Goal: Task Accomplishment & Management: Complete application form

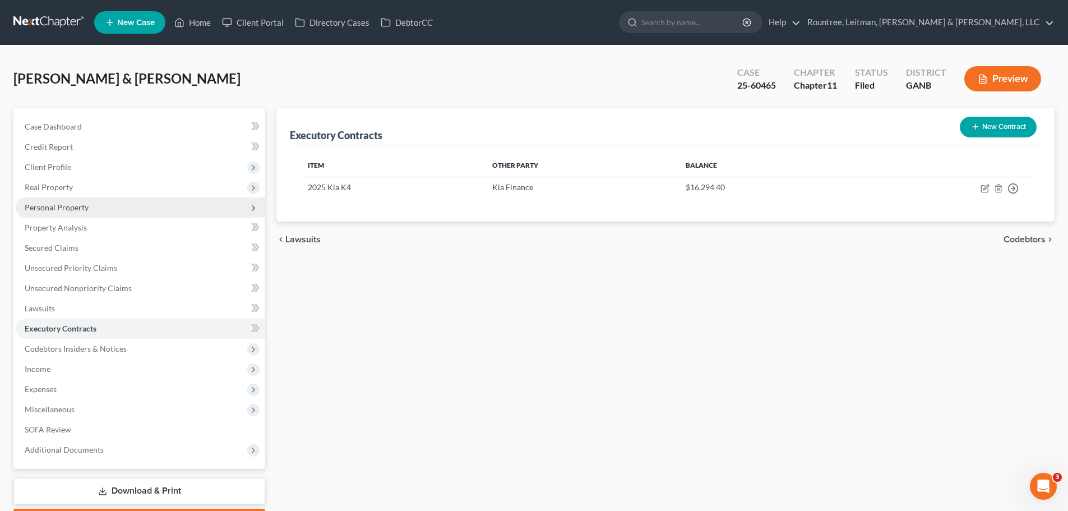
click at [59, 215] on span "Personal Property" at bounding box center [140, 207] width 249 height 20
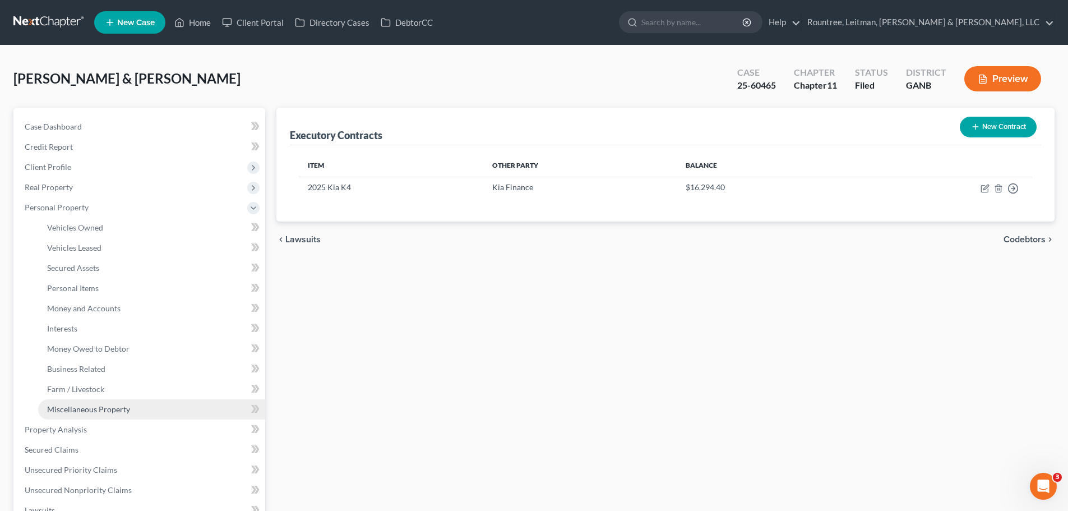
click at [90, 410] on span "Miscellaneous Property" at bounding box center [88, 409] width 83 height 10
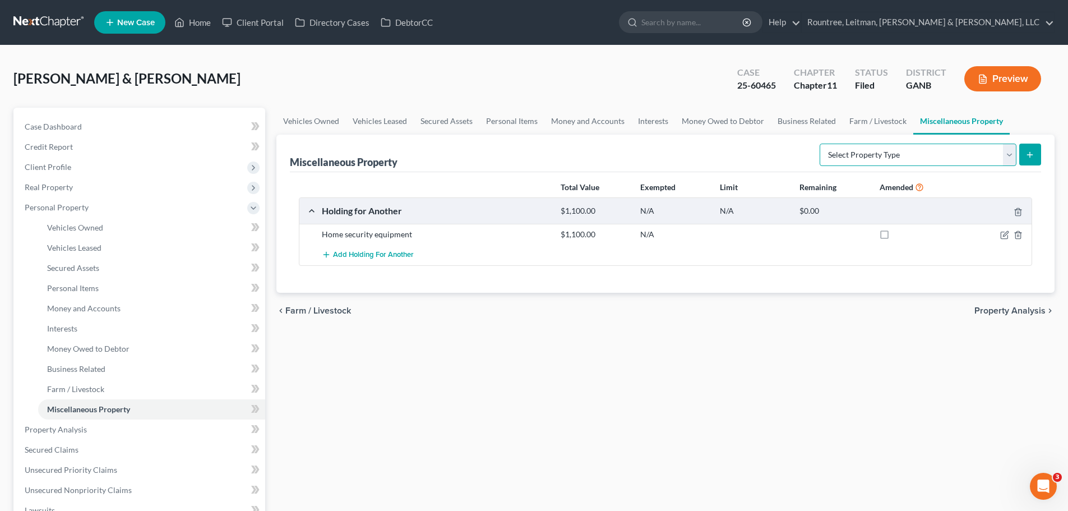
click at [1010, 151] on select "Select Property Type Assigned for Creditor Benefit [DATE] (SOFA: 12) Holding fo…" at bounding box center [918, 154] width 197 height 22
click at [89, 383] on link "Farm / Livestock" at bounding box center [151, 389] width 227 height 20
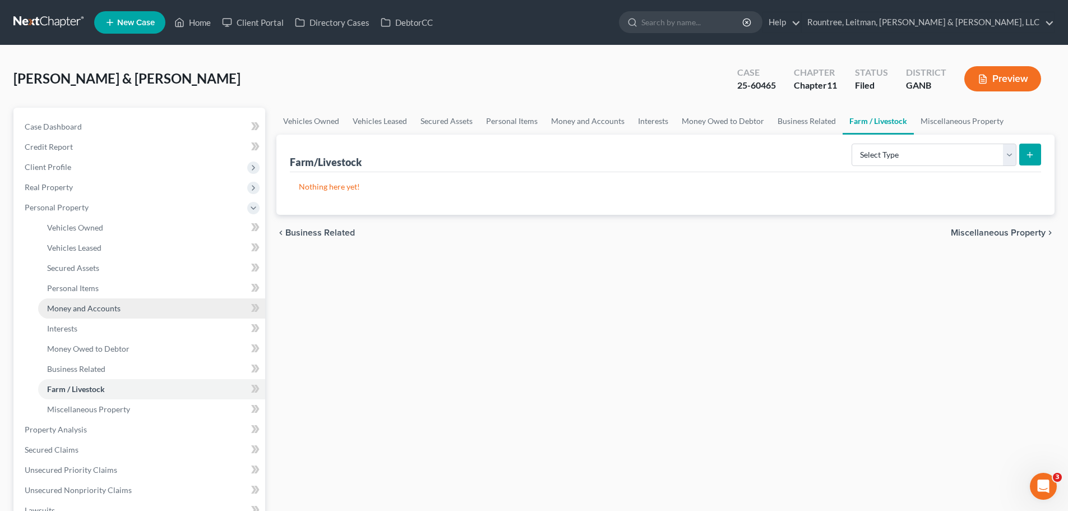
click at [77, 310] on span "Money and Accounts" at bounding box center [83, 308] width 73 height 10
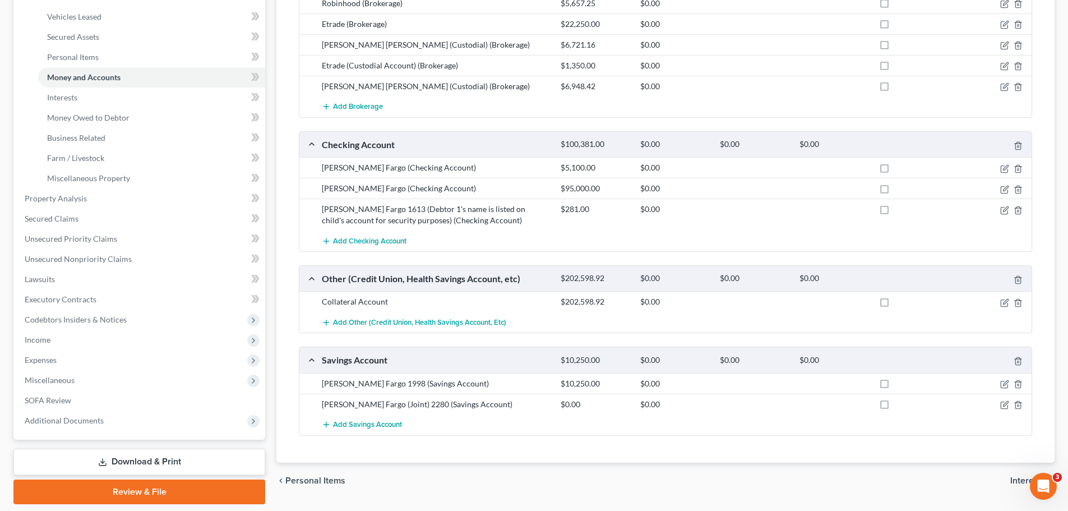
scroll to position [211, 0]
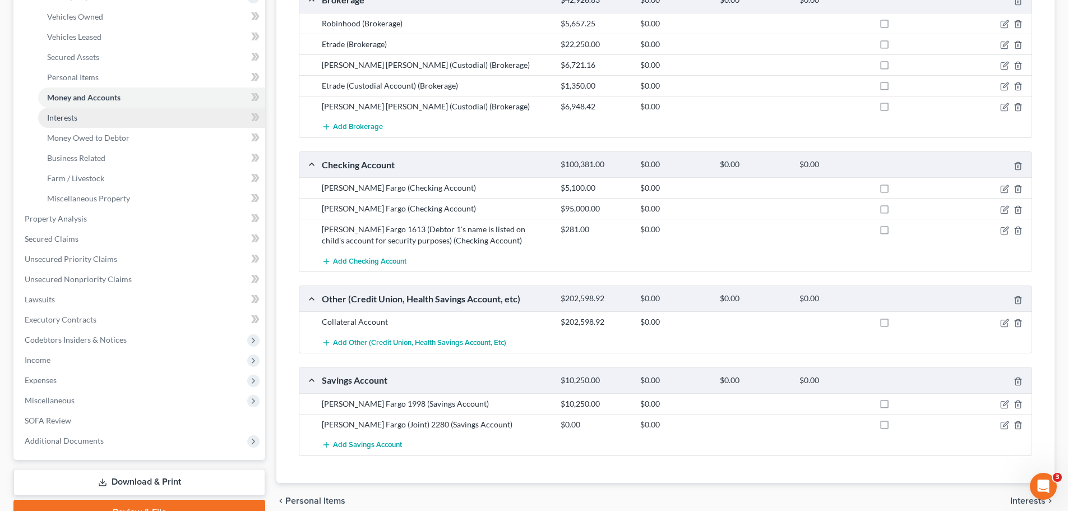
click at [75, 115] on span "Interests" at bounding box center [62, 118] width 30 height 10
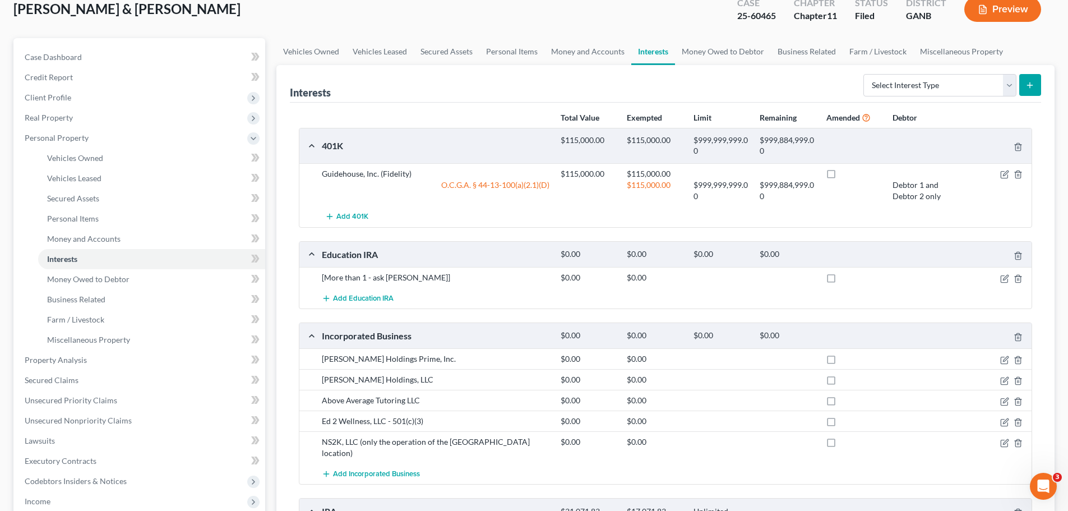
scroll to position [56, 0]
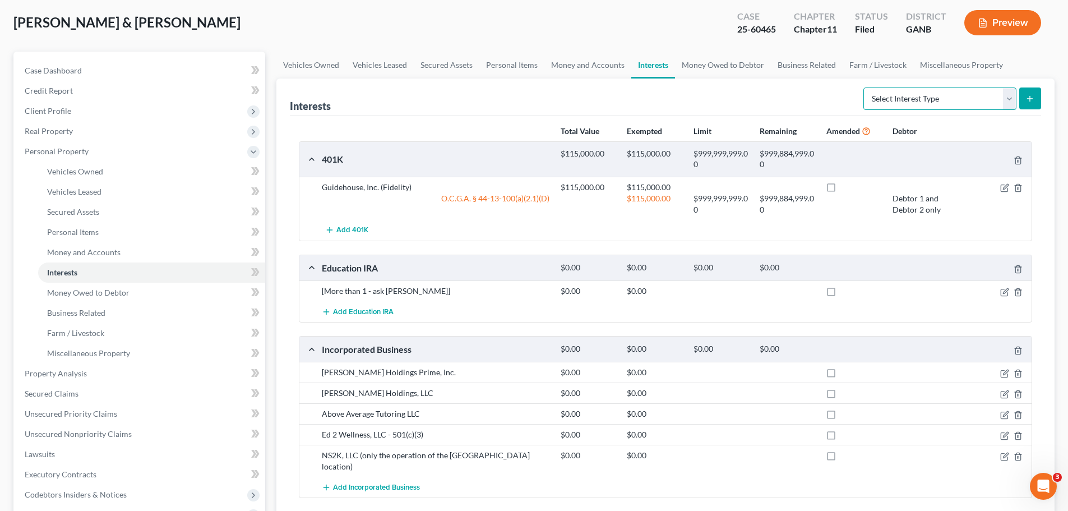
click at [1011, 100] on select "Select Interest Type 401K (A/B: 21) Annuity (A/B: 23) Bond (A/B: 18) Education …" at bounding box center [939, 98] width 153 height 22
drag, startPoint x: 84, startPoint y: 249, endPoint x: 263, endPoint y: 222, distance: 181.5
click at [84, 249] on span "Money and Accounts" at bounding box center [83, 252] width 73 height 10
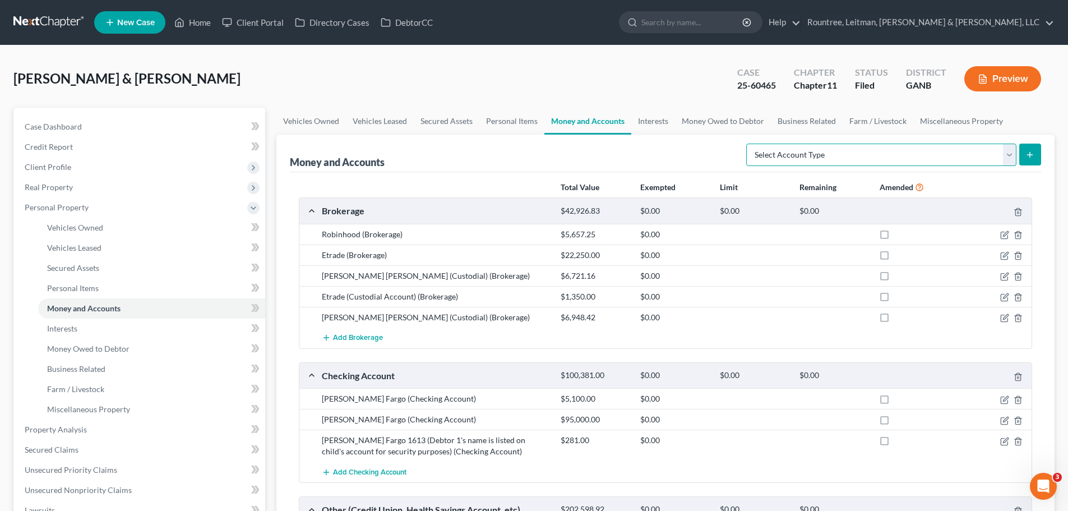
click at [1008, 152] on select "Select Account Type Brokerage (A/B: 18, SOFA: 20) Cash on Hand (A/B: 16) Certif…" at bounding box center [881, 154] width 270 height 22
click at [551, 81] on div "[PERSON_NAME] & [PERSON_NAME] Upgraded Case 25-60465 Chapter Chapter 11 Status …" at bounding box center [533, 83] width 1041 height 49
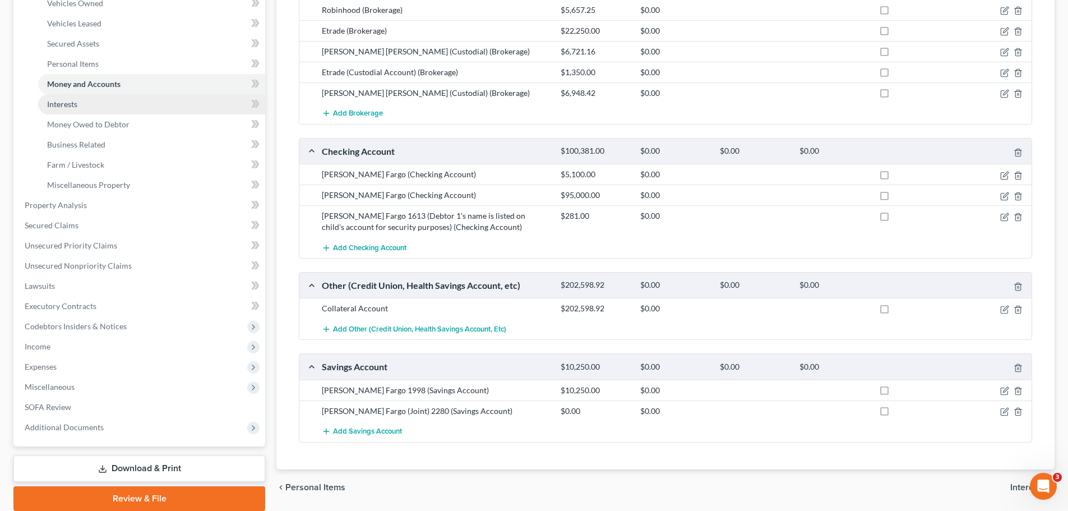
click at [98, 105] on link "Interests" at bounding box center [151, 104] width 227 height 20
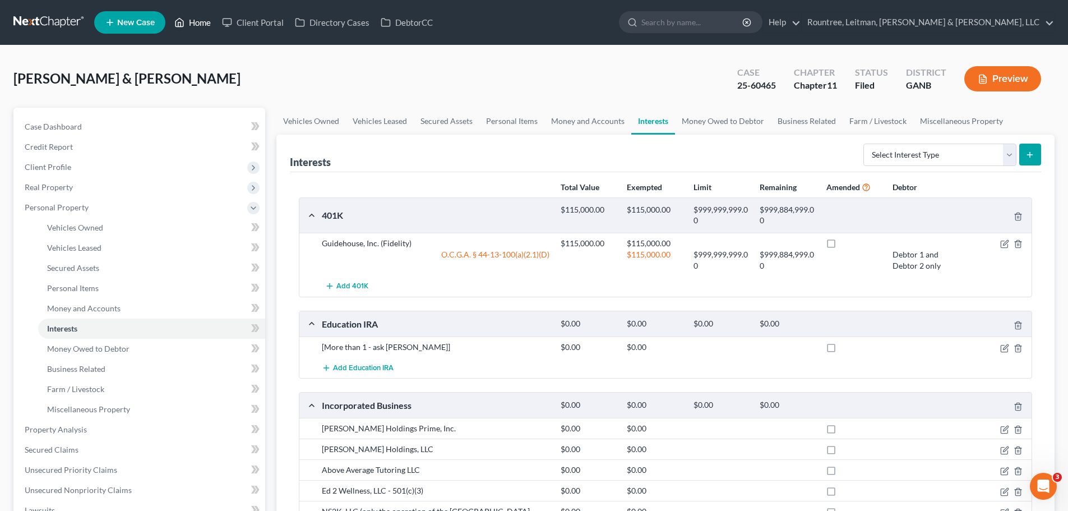
click at [201, 23] on link "Home" at bounding box center [193, 22] width 48 height 20
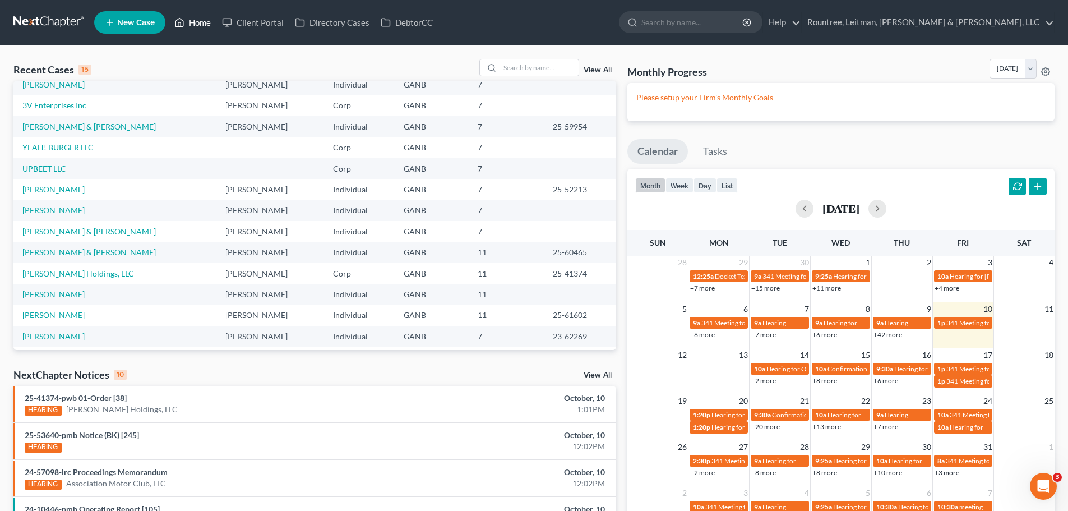
scroll to position [77, 0]
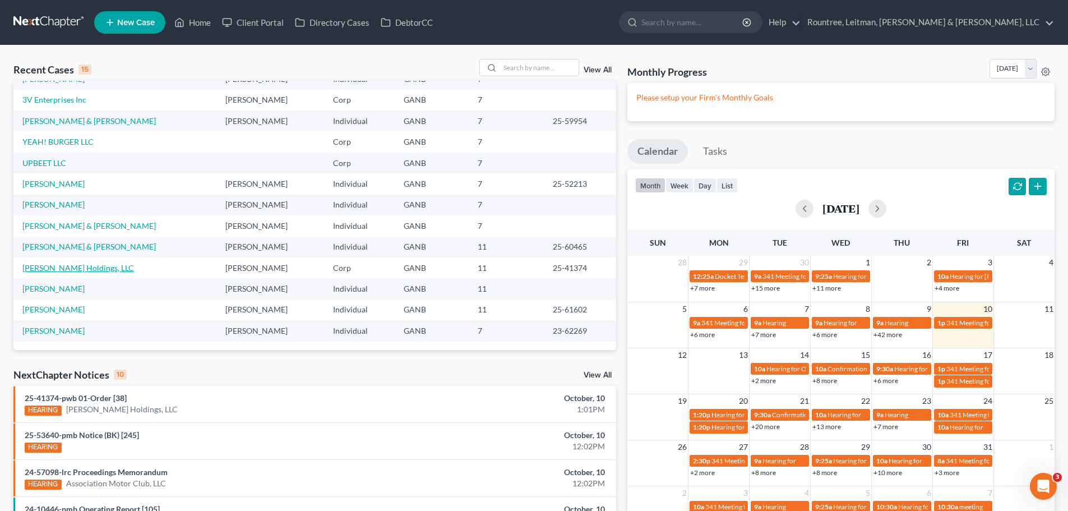
click at [64, 265] on link "[PERSON_NAME] Holdings, LLC" at bounding box center [78, 268] width 112 height 10
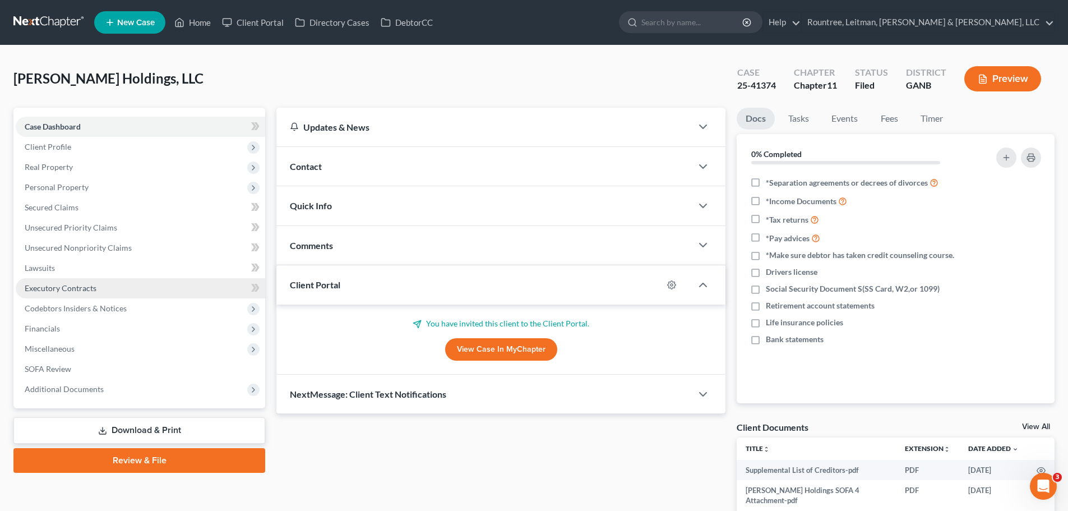
click at [62, 290] on span "Executory Contracts" at bounding box center [61, 288] width 72 height 10
